Goal: Task Accomplishment & Management: Manage account settings

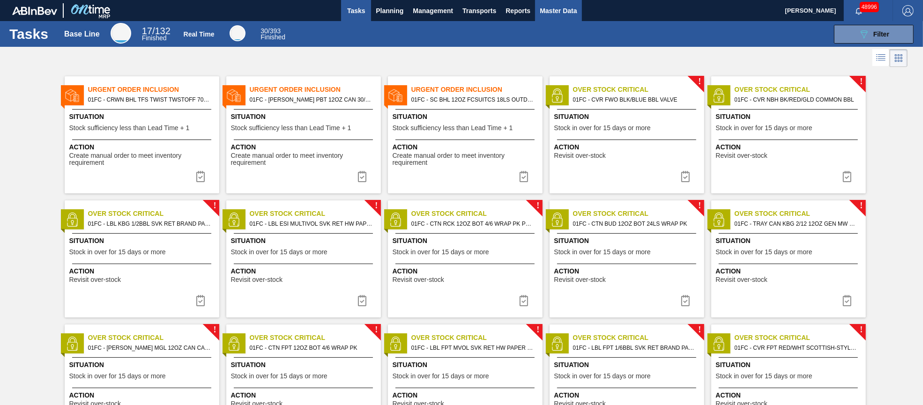
click at [553, 8] on span "Master Data" at bounding box center [558, 10] width 37 height 11
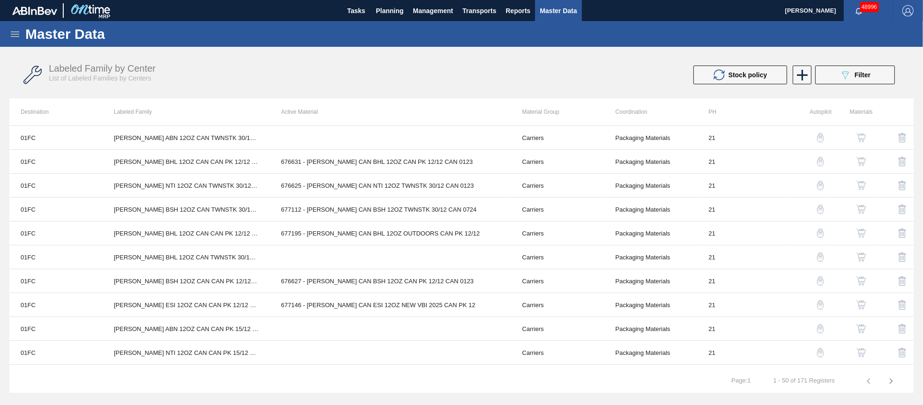
click at [12, 33] on icon at bounding box center [14, 34] width 11 height 11
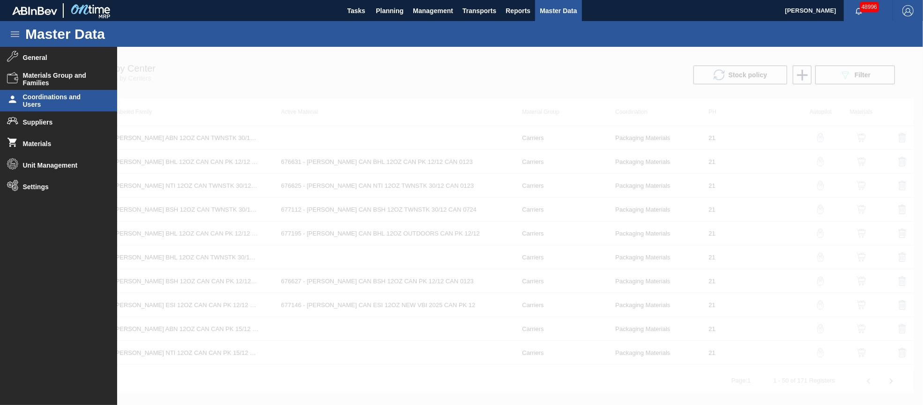
click at [34, 108] on li "Coordinations and Users" at bounding box center [58, 101] width 117 height 22
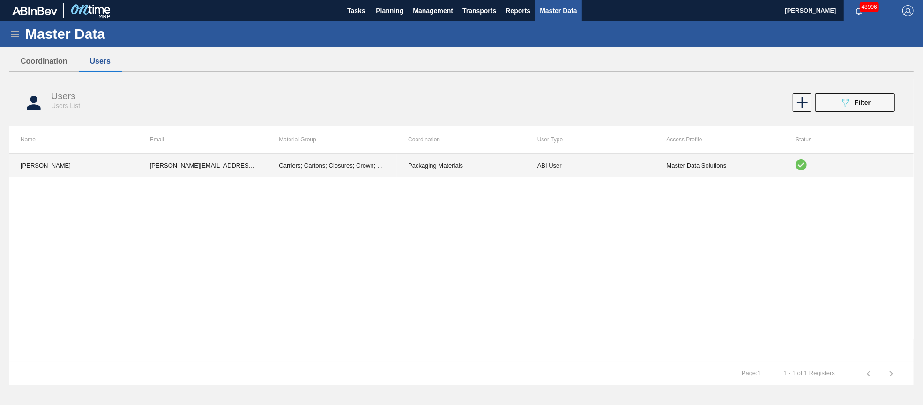
click at [563, 166] on td "ABI User" at bounding box center [590, 165] width 129 height 23
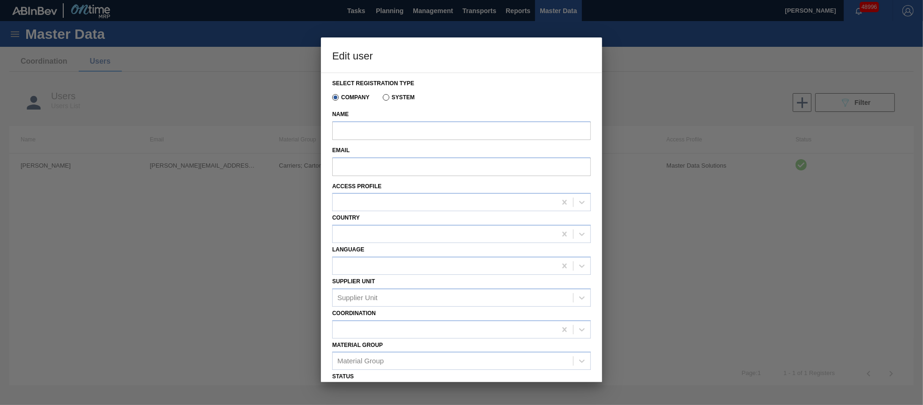
type input "[PERSON_NAME]"
type input "[PERSON_NAME][EMAIL_ADDRESS][PERSON_NAME][DOMAIN_NAME][PERSON_NAME]"
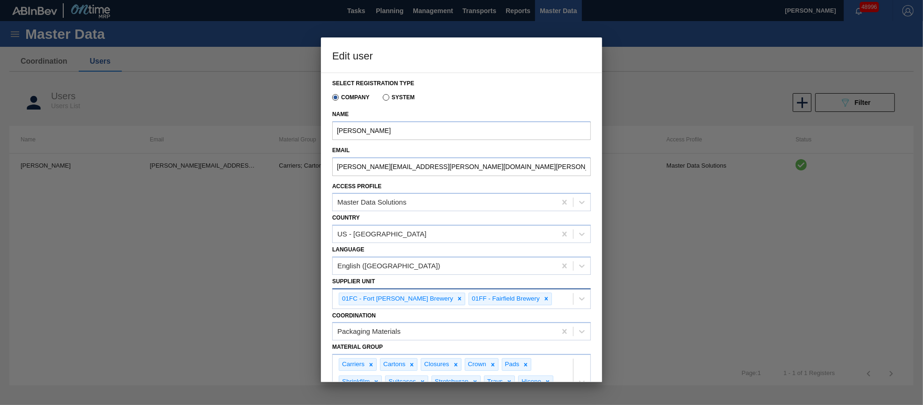
scroll to position [88, 0]
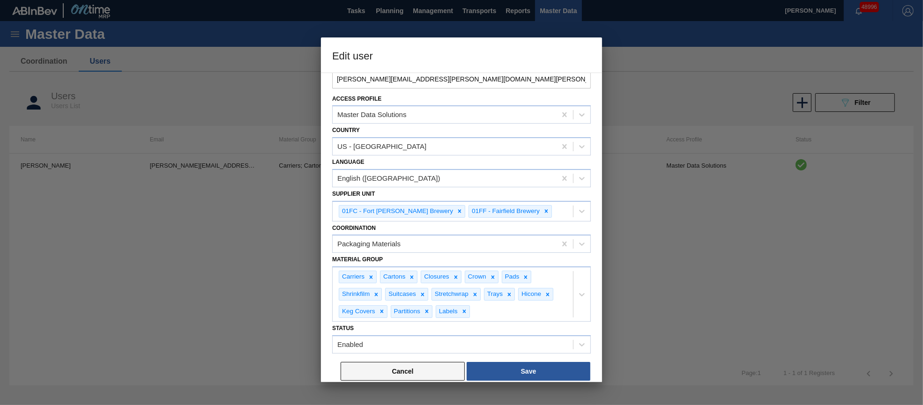
click at [443, 364] on button "Cancel" at bounding box center [403, 371] width 124 height 19
